Goal: Information Seeking & Learning: Find specific fact

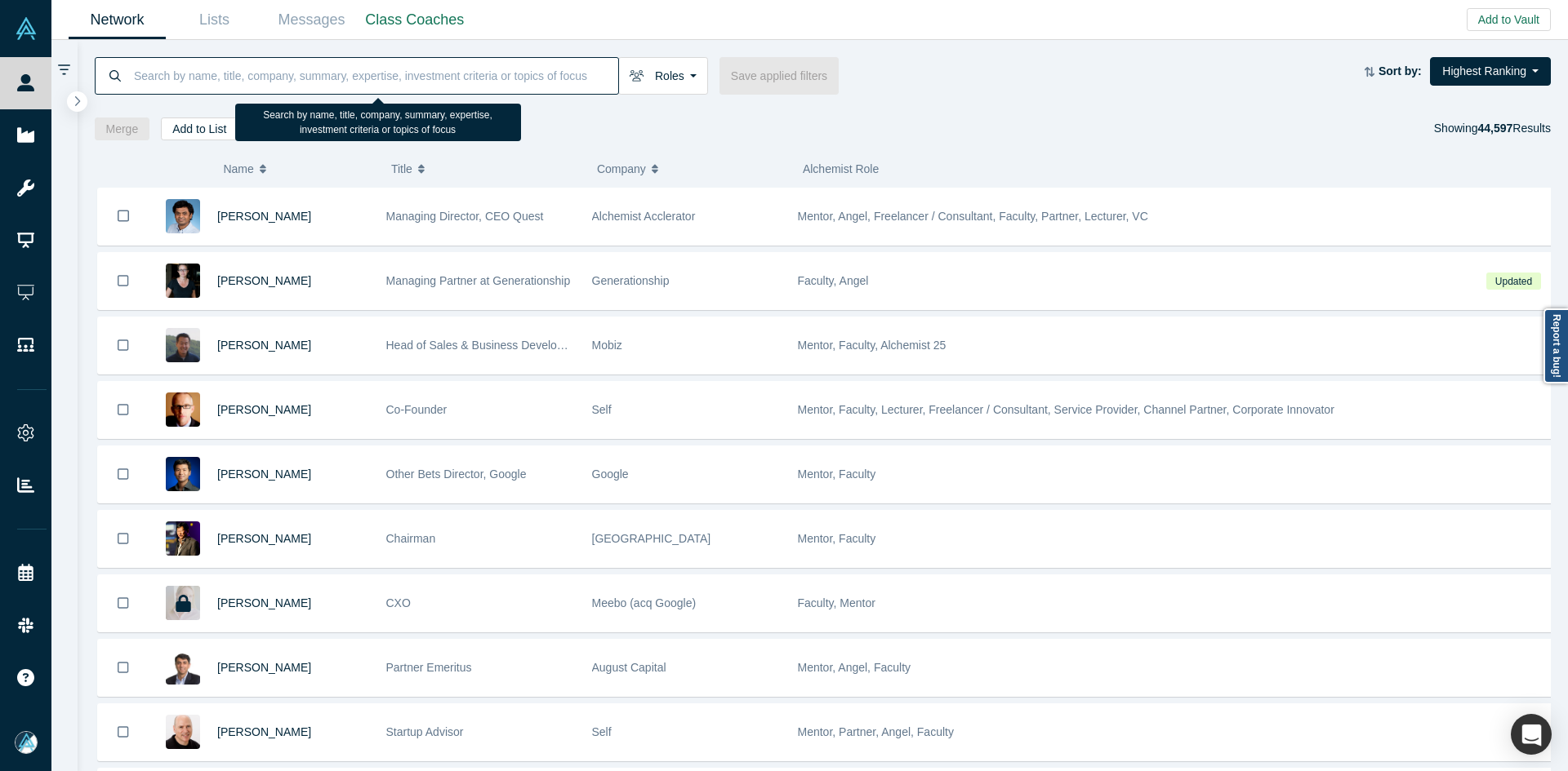
click at [296, 79] on input at bounding box center [375, 75] width 486 height 39
paste input "[PERSON_NAME]"
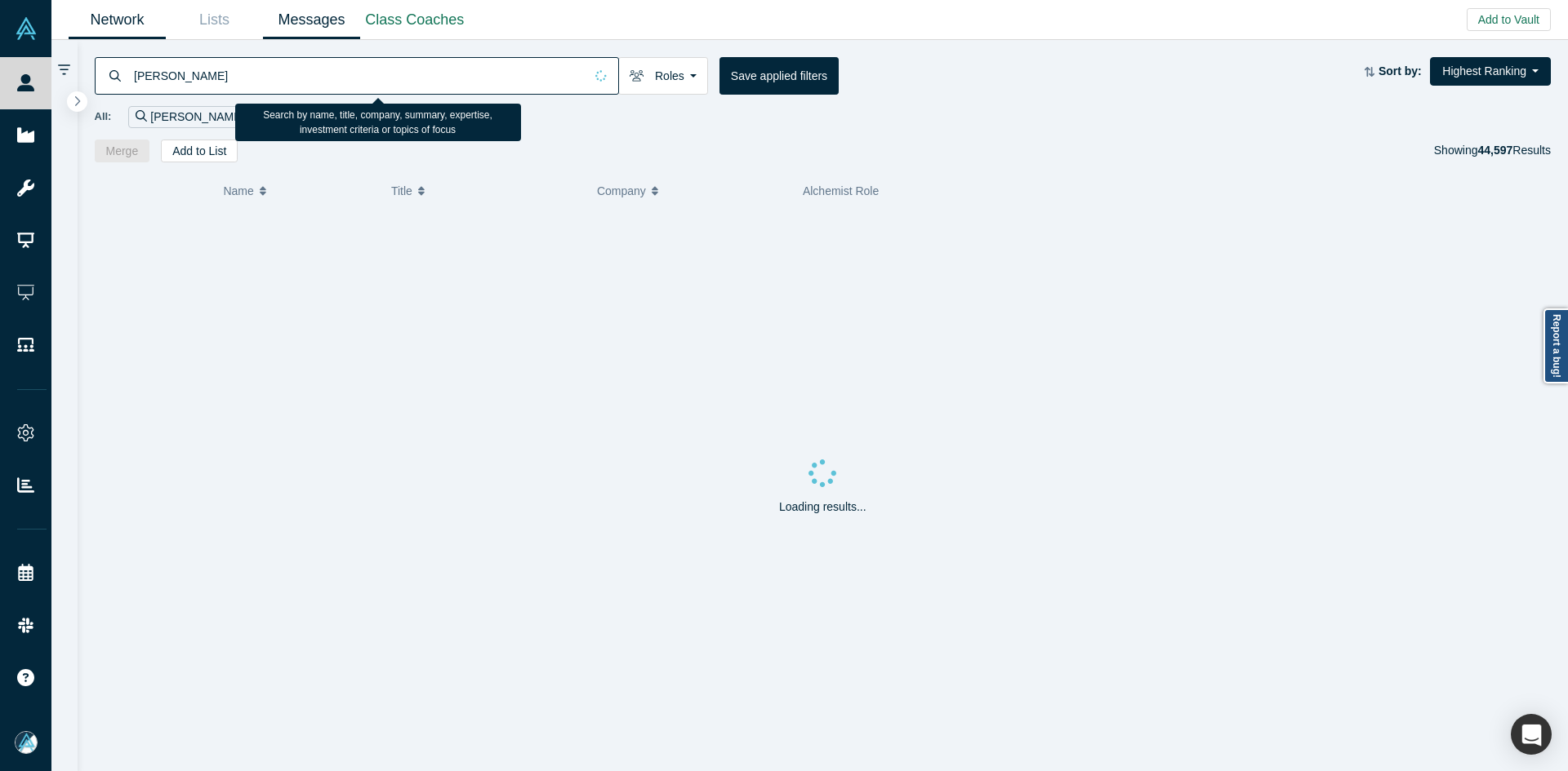
paste input
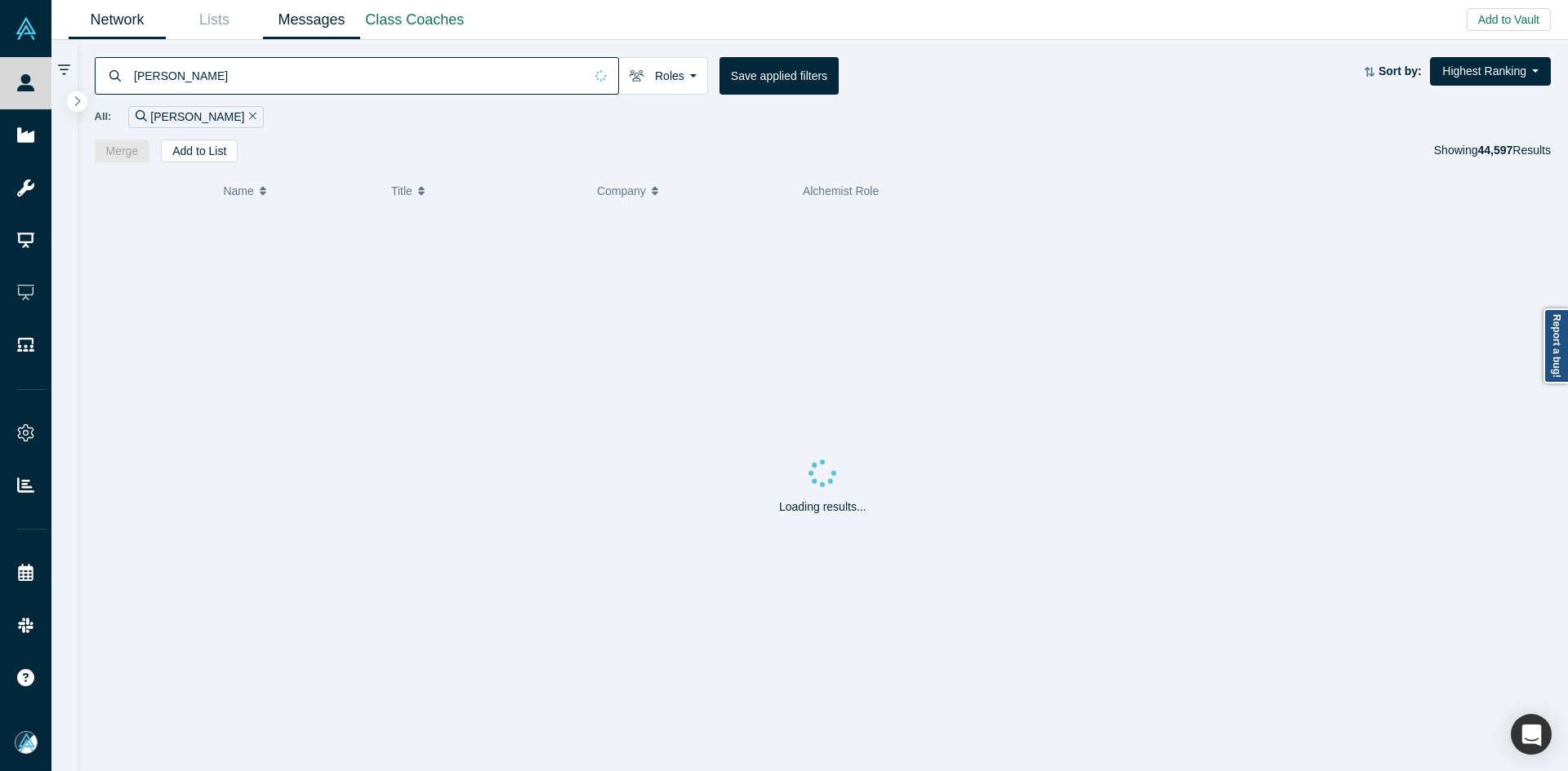
type input "[PERSON_NAME]"
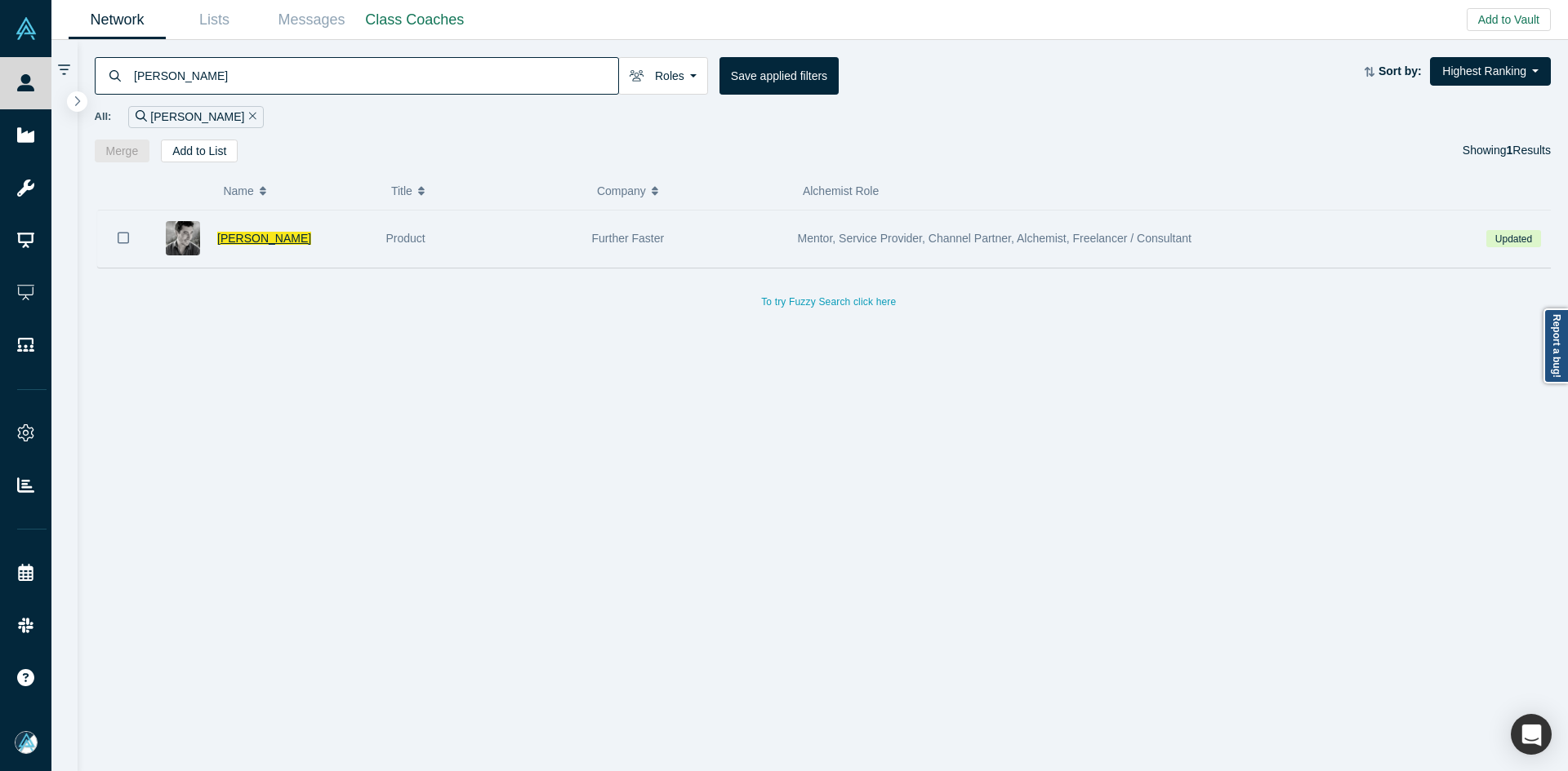
click at [235, 245] on span "[PERSON_NAME]" at bounding box center [264, 238] width 94 height 13
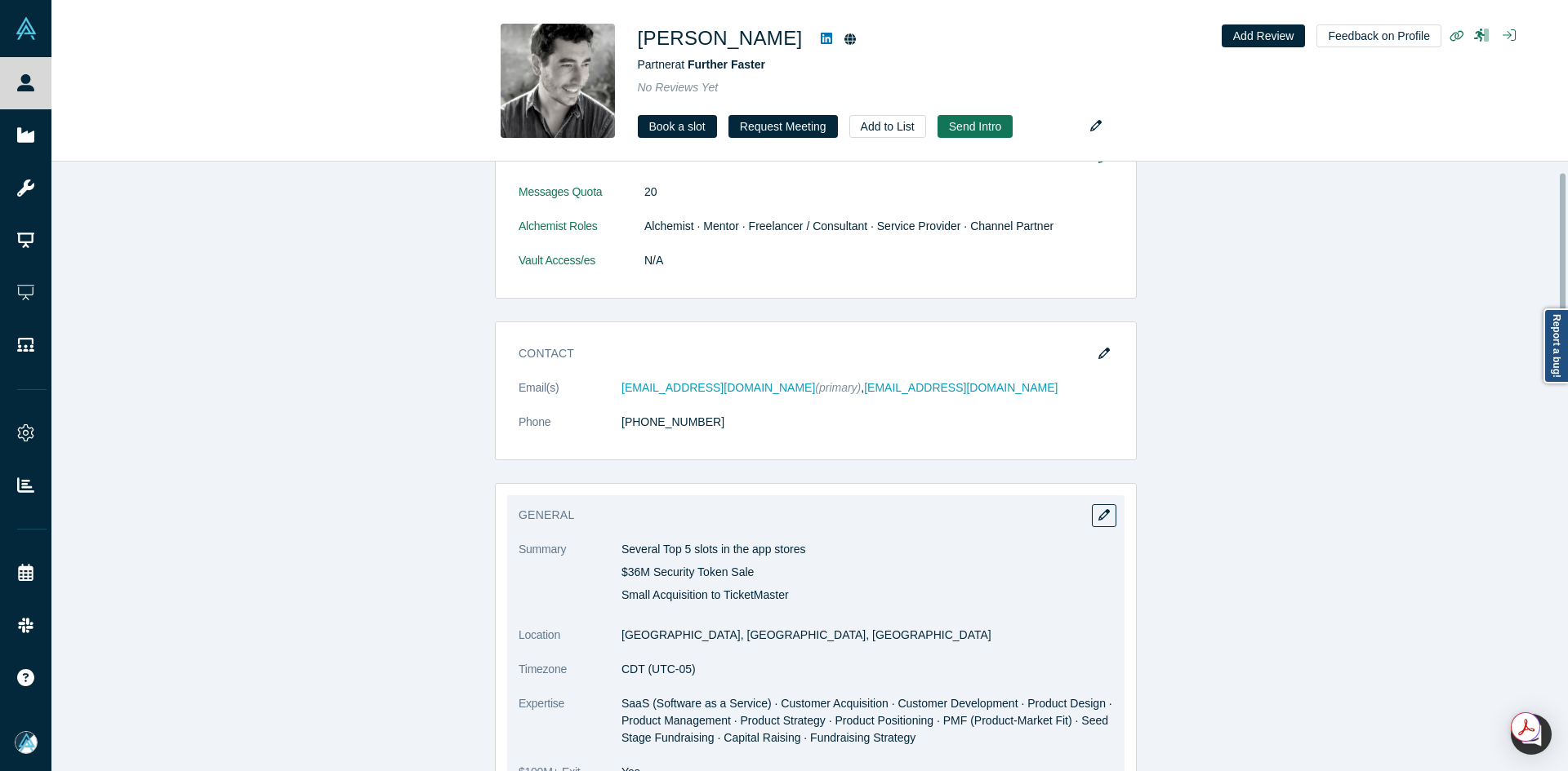
scroll to position [490, 0]
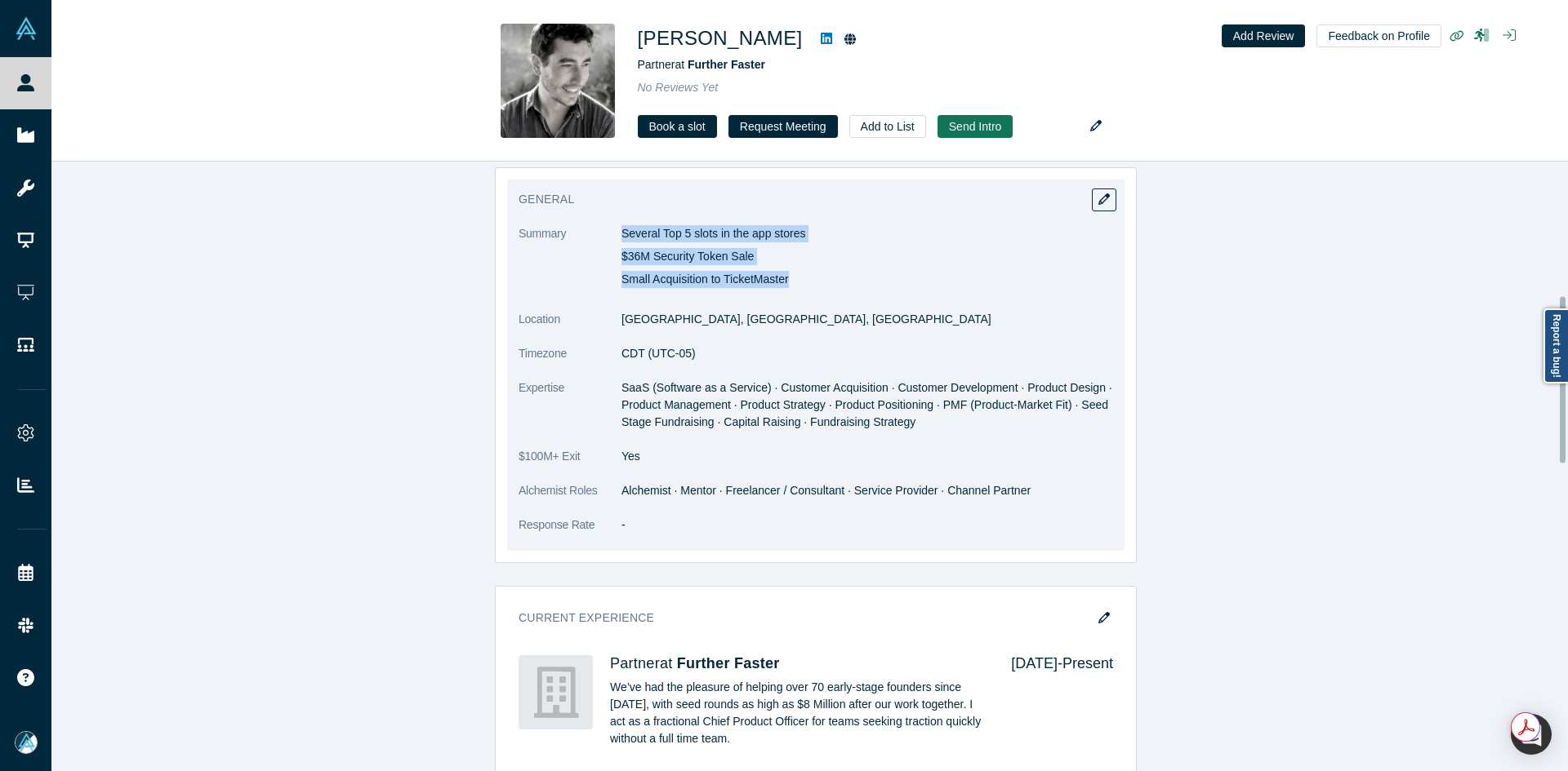
copy div "Several Top 5 slots in the app stores $36M Security Token Sale Small Acquisitio…"
drag, startPoint x: 617, startPoint y: 232, endPoint x: 808, endPoint y: 283, distance: 197.7
click at [808, 283] on div "Several Top 5 slots in the app stores $36M Security Token Sale Small Acquisitio…" at bounding box center [867, 257] width 491 height 63
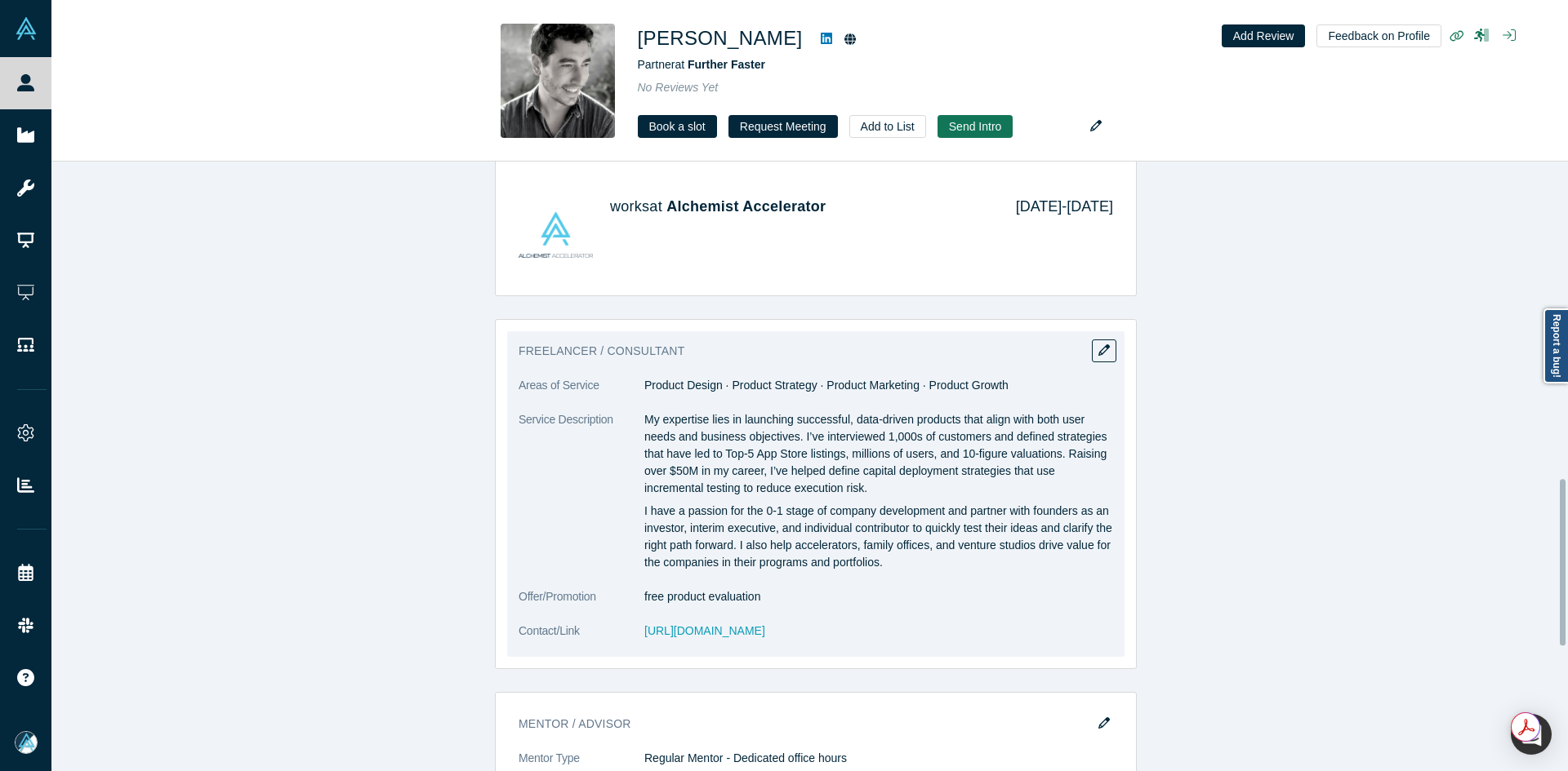
scroll to position [1388, 0]
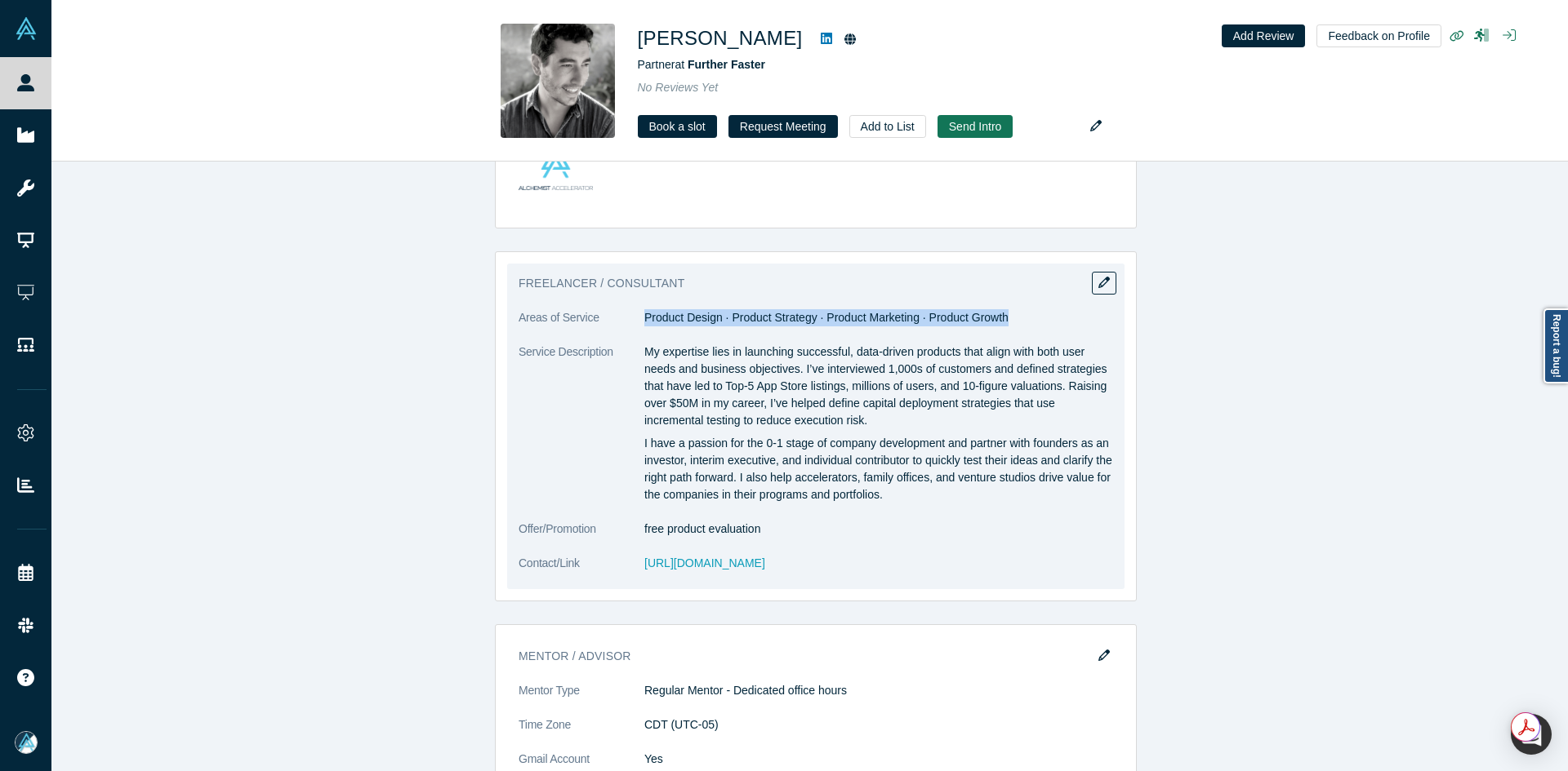
copy dd "Product Design · Product Strategy · Product Marketing · Product Growth"
drag, startPoint x: 637, startPoint y: 314, endPoint x: 1003, endPoint y: 324, distance: 366.1
click at [1003, 324] on dd "Product Design · Product Strategy · Product Marketing · Product Growth" at bounding box center [878, 317] width 469 height 17
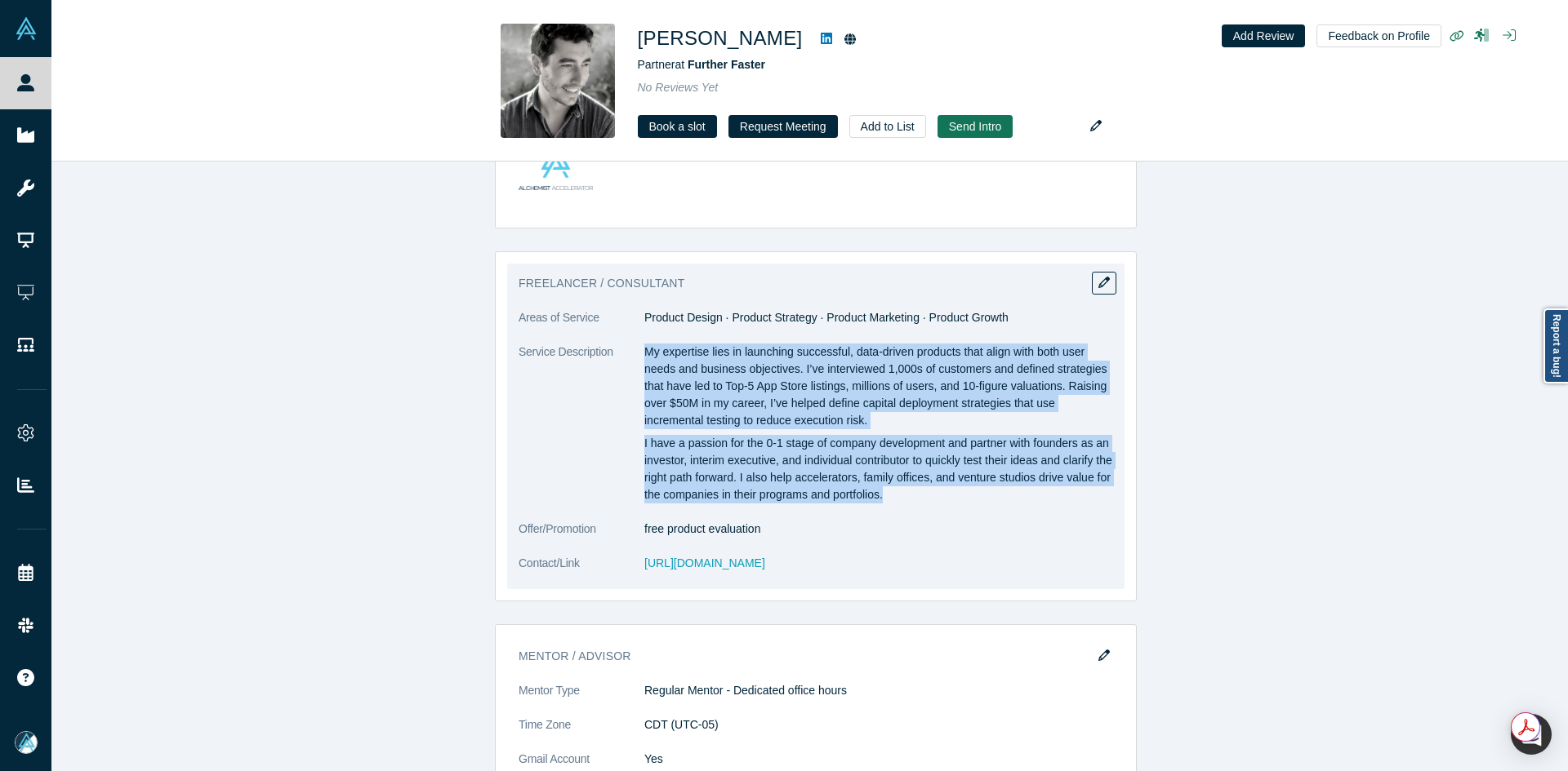
copy div "My expertise lies in launching successful, data-driven products that align with…"
drag, startPoint x: 640, startPoint y: 349, endPoint x: 960, endPoint y: 491, distance: 350.1
click at [960, 491] on div "My expertise lies in launching successful, data-driven products that align with…" at bounding box center [878, 424] width 469 height 160
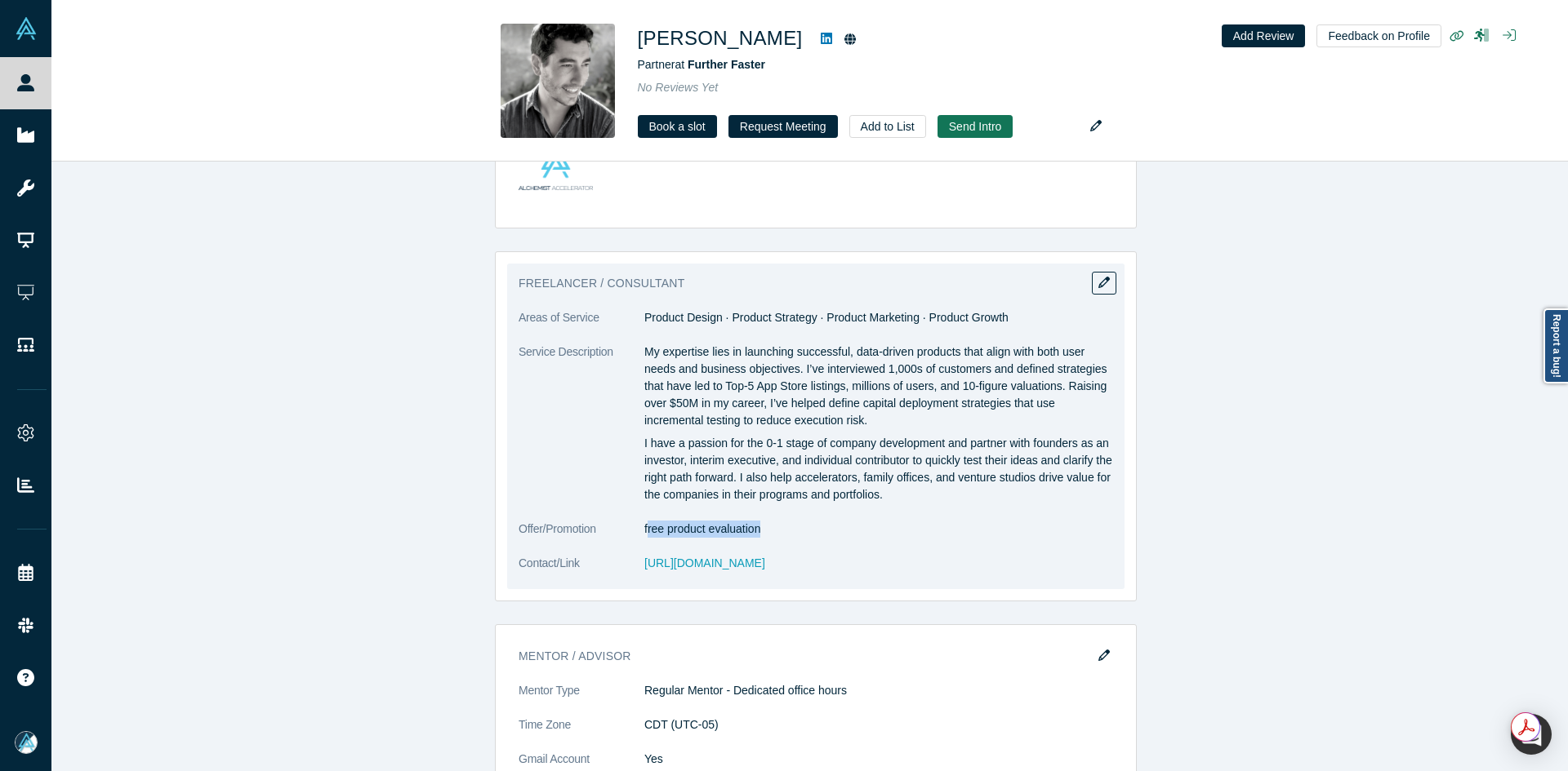
copy dd "ree product evaluation"
drag, startPoint x: 751, startPoint y: 535, endPoint x: 643, endPoint y: 534, distance: 108.0
click at [645, 534] on dd "free product evaluation" at bounding box center [878, 529] width 469 height 17
drag, startPoint x: 693, startPoint y: 562, endPoint x: 521, endPoint y: 3, distance: 584.9
click at [785, 569] on dl "Areas of Service Product Design · Product Strategy · Product Marketing · Produc…" at bounding box center [815, 448] width 594 height 280
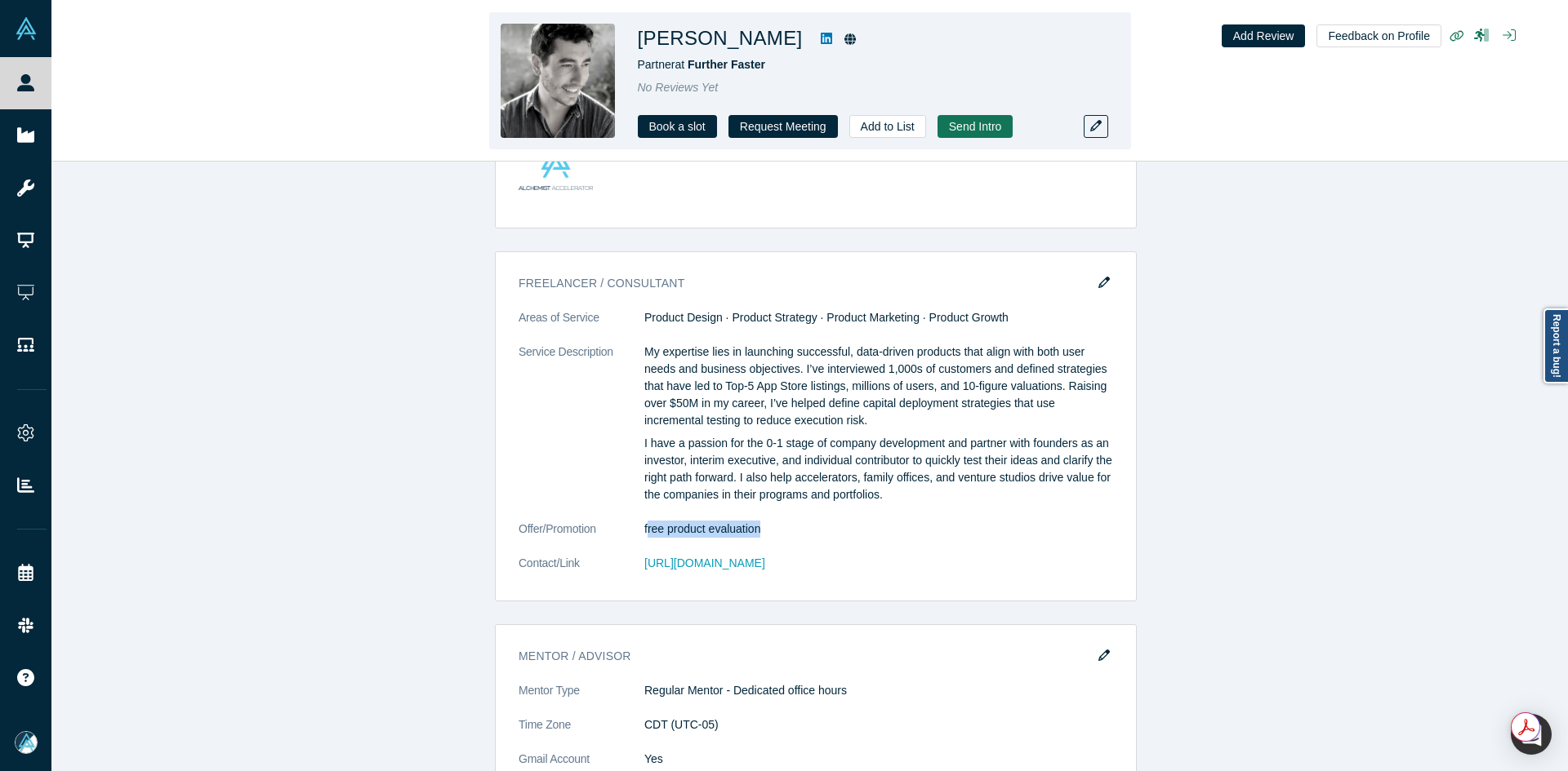
copy dl "[URL][DOMAIN_NAME]"
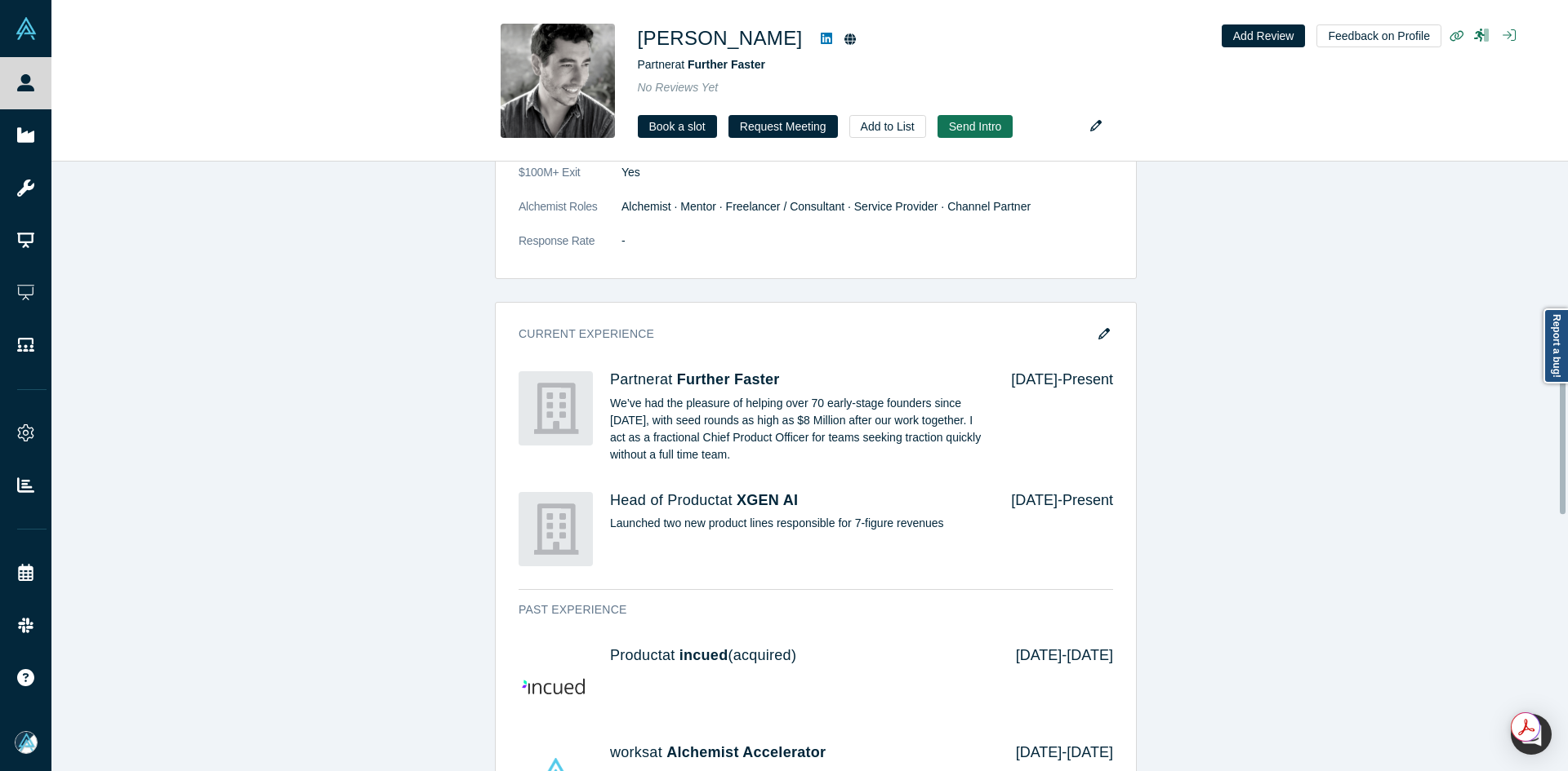
scroll to position [554, 0]
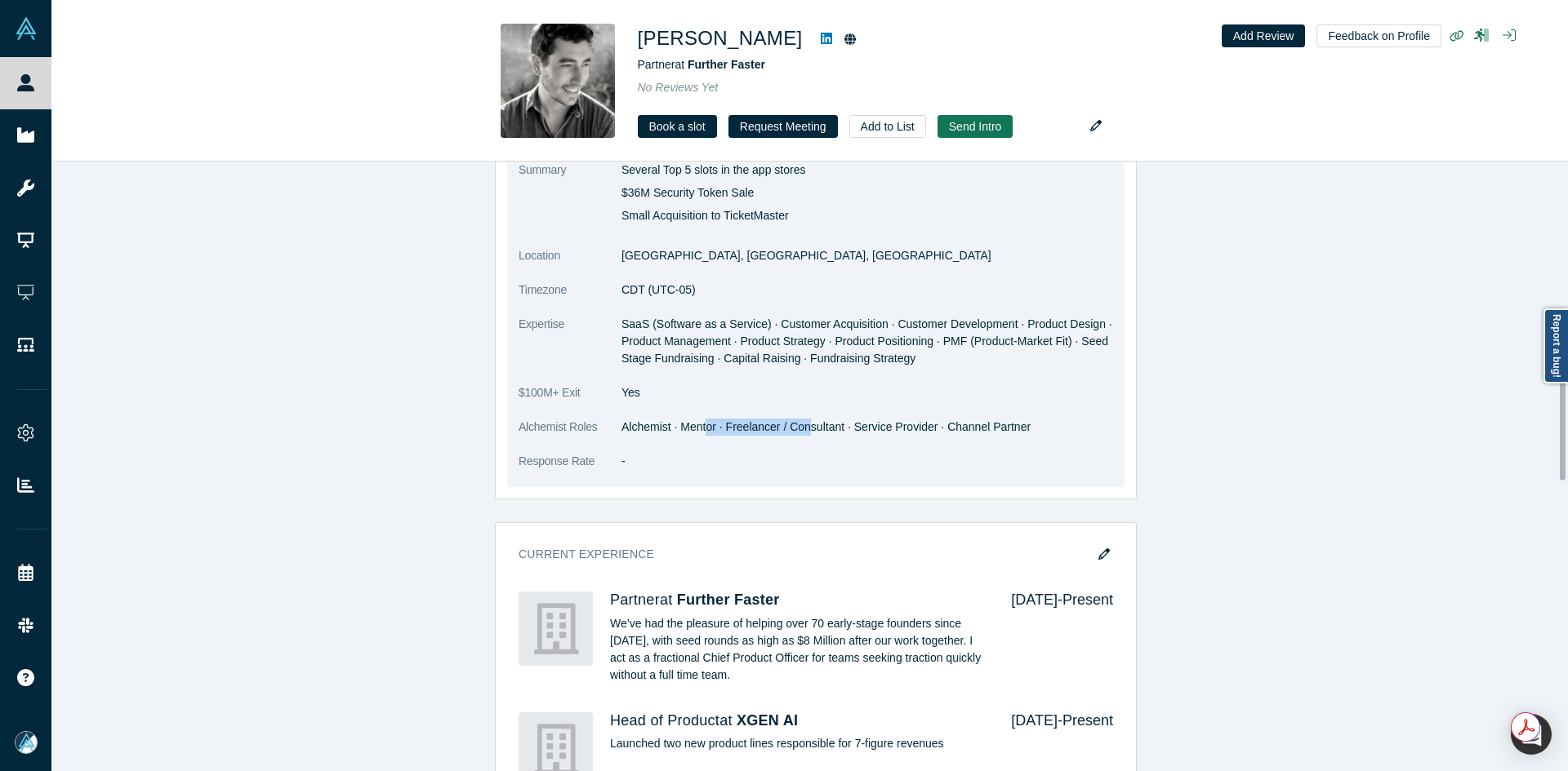
drag, startPoint x: 699, startPoint y: 430, endPoint x: 802, endPoint y: 436, distance: 103.2
click at [801, 435] on dd "Alchemist · Mentor · Freelancer / Consultant · Service Provider · Channel Partn…" at bounding box center [867, 427] width 491 height 17
click at [881, 470] on dl "Summary Several Top 5 slots in the app stores $36M Security Token Sale Small Ac…" at bounding box center [815, 324] width 594 height 325
drag, startPoint x: 696, startPoint y: 431, endPoint x: 886, endPoint y: 430, distance: 190.0
click at [886, 430] on dd "Alchemist · Mentor · Freelancer / Consultant · Service Provider · Channel Partn…" at bounding box center [867, 427] width 491 height 17
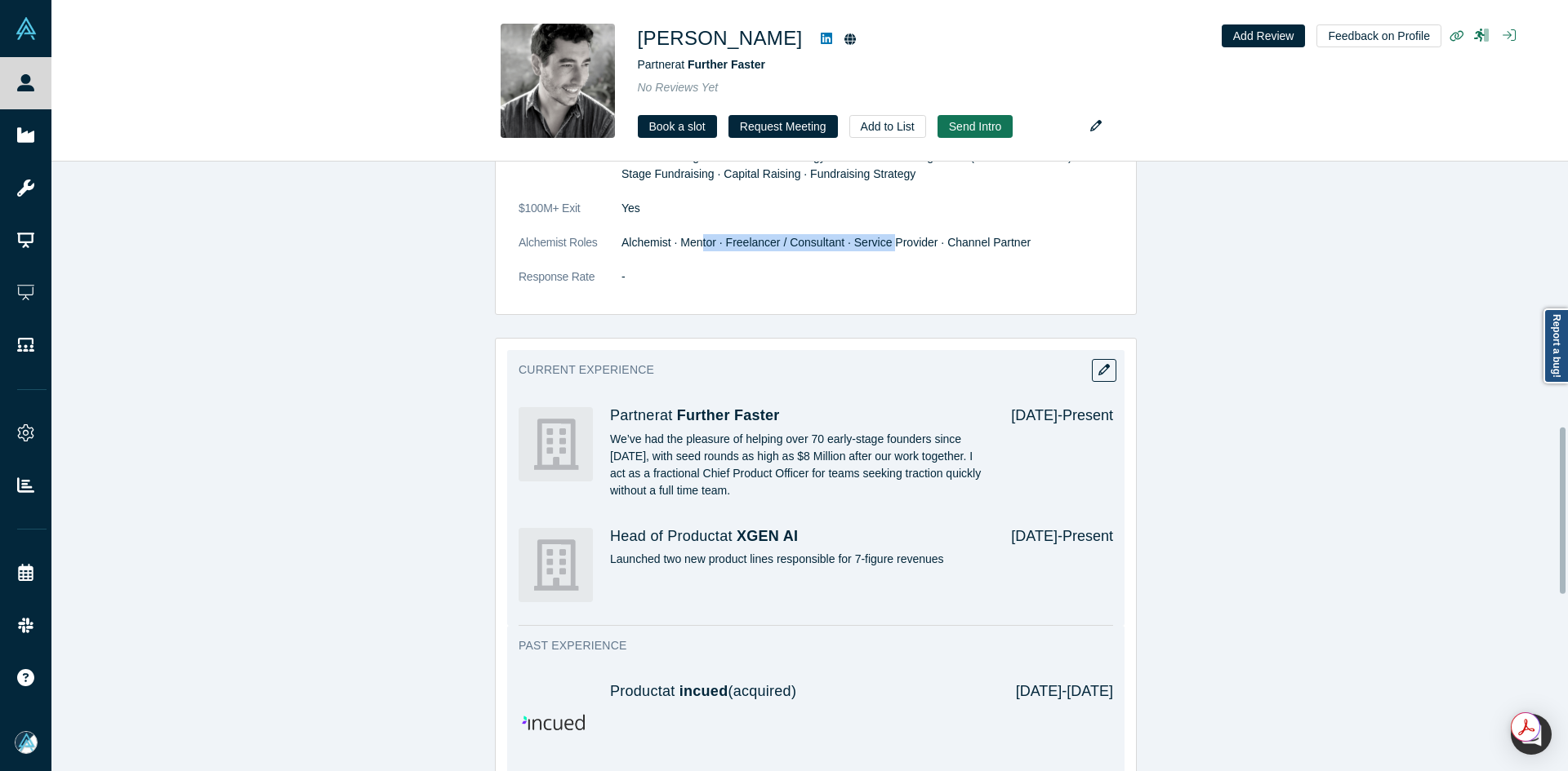
scroll to position [1043, 0]
